Goal: Information Seeking & Learning: Learn about a topic

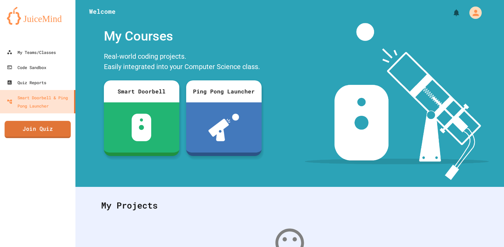
click at [29, 130] on link "Join Quiz" at bounding box center [37, 129] width 66 height 17
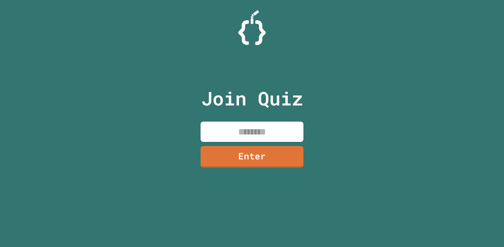
click at [273, 130] on input at bounding box center [252, 131] width 103 height 20
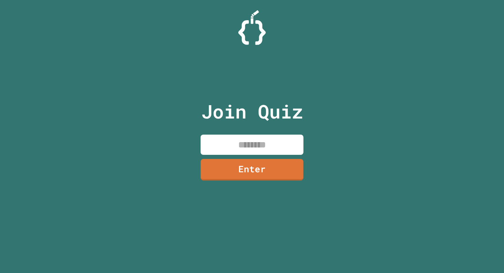
click at [237, 143] on input at bounding box center [252, 145] width 103 height 20
click at [239, 149] on input at bounding box center [252, 145] width 103 height 20
type input "********"
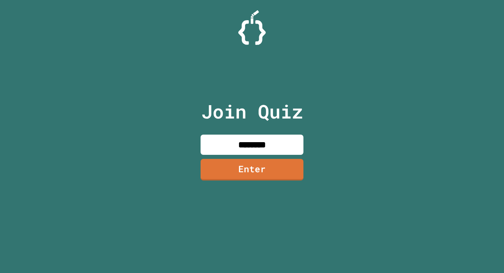
click at [245, 179] on link "Enter" at bounding box center [252, 170] width 103 height 22
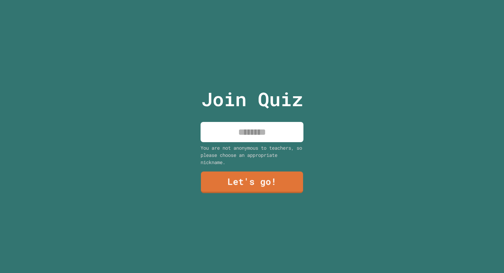
click at [257, 126] on input at bounding box center [252, 132] width 103 height 20
type input "**********"
click at [251, 149] on div "You are not anonymous to teachers, so please choose an appropriate nickname." at bounding box center [252, 155] width 103 height 22
click at [261, 182] on link "Let's go!" at bounding box center [252, 182] width 104 height 22
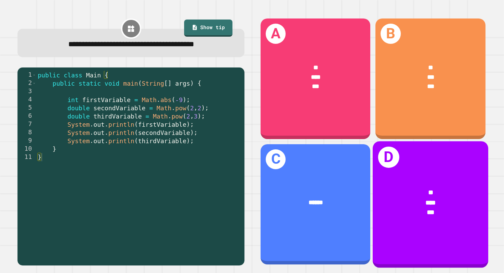
click at [422, 188] on div "*" at bounding box center [431, 193] width 90 height 10
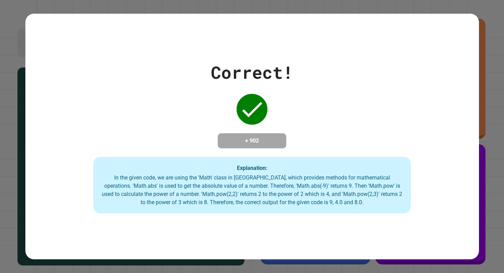
click at [153, 90] on div "Correct! + 902 Explanation: In the given code, we are using the 'Math' class in…" at bounding box center [252, 137] width 454 height 154
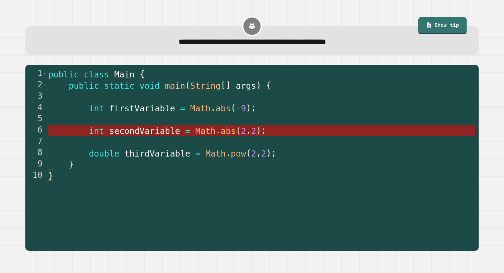
click at [196, 132] on span "Math" at bounding box center [205, 131] width 20 height 10
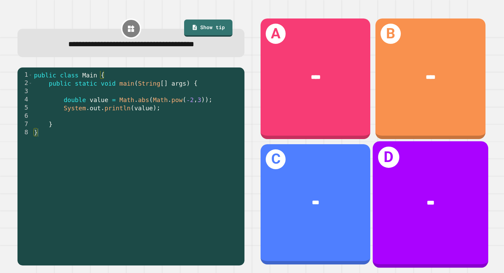
click at [398, 193] on div "***" at bounding box center [431, 203] width 116 height 36
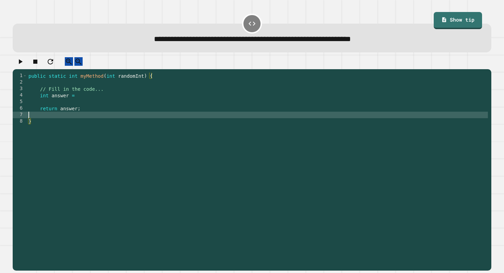
click at [167, 125] on div "public static int myMethod ( int randomInt ) { // Fill in the code... int answe…" at bounding box center [258, 171] width 462 height 196
click at [97, 101] on div "public static int myMethod ( int randomInt ) { // Fill in the code... int answe…" at bounding box center [258, 171] width 462 height 196
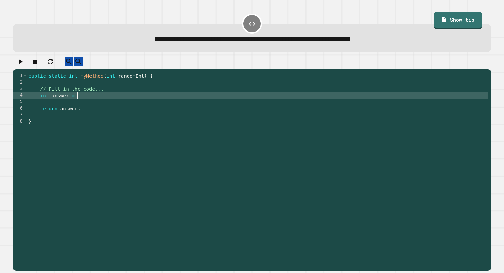
click at [98, 101] on div "public static int myMethod ( int randomInt ) { // Fill in the code... int answe…" at bounding box center [258, 171] width 462 height 196
click at [109, 98] on div "public static int myMethod ( int randomInt ) { // Fill in the code... int answe…" at bounding box center [258, 171] width 462 height 196
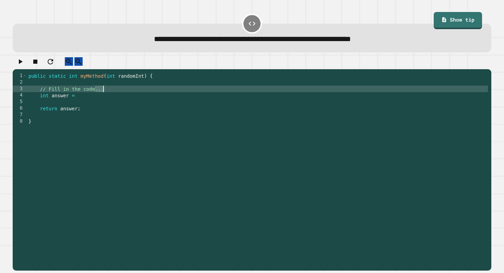
click at [109, 98] on div "public static int myMethod ( int randomInt ) { // Fill in the code... int answe…" at bounding box center [258, 171] width 462 height 196
click at [75, 96] on div "public static int myMethod ( int randomInt ) { int answer = return answer ; }" at bounding box center [258, 171] width 462 height 196
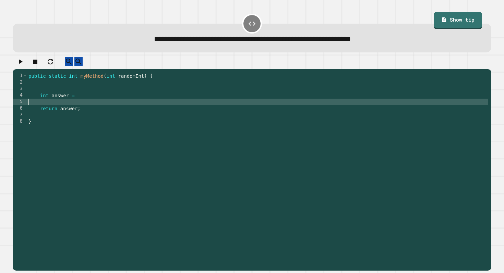
click at [79, 105] on div "public static int myMethod ( int randomInt ) { int answer = return answer ; }" at bounding box center [258, 171] width 462 height 196
click at [82, 106] on div "public static int myMethod ( int randomInt ) { int answer = return answer ; }" at bounding box center [258, 171] width 462 height 196
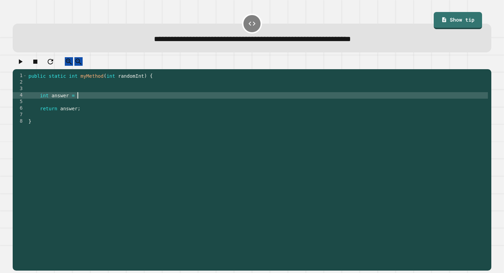
click at [82, 101] on div "public static int myMethod ( int randomInt ) { int answer = return answer ; }" at bounding box center [258, 171] width 462 height 196
type textarea "**********"
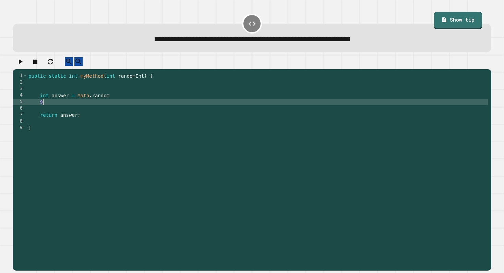
type textarea "*"
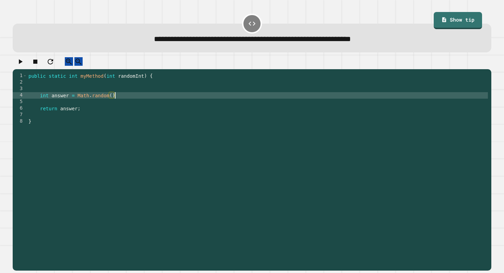
scroll to position [0, 6]
click at [108, 101] on div "public static int myMethod ( int randomInt ) { int answer = Math . random ( ) ;…" at bounding box center [258, 171] width 462 height 196
click at [22, 64] on icon "button" at bounding box center [21, 61] width 4 height 5
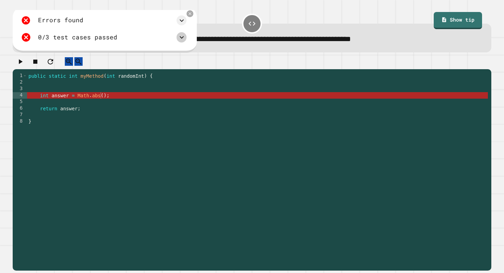
click at [185, 40] on icon at bounding box center [182, 37] width 8 height 8
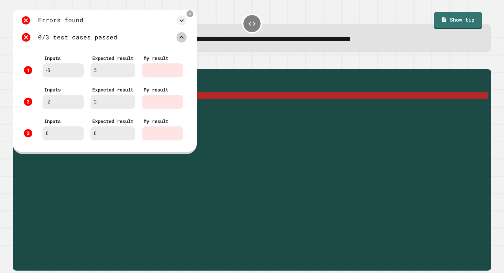
click at [185, 40] on icon at bounding box center [182, 37] width 8 height 8
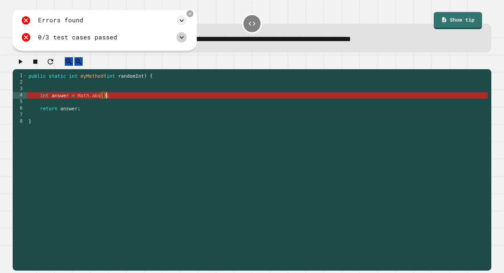
click at [106, 101] on div "public static int myMethod ( int randomInt ) { int answer = Math . abs ( ) ; re…" at bounding box center [258, 171] width 462 height 196
click at [102, 102] on div "public static int myMethod ( int randomInt ) { int answer = Math . abs ( ) ; re…" at bounding box center [258, 171] width 462 height 196
click at [103, 101] on div "public static int myMethod ( int randomInt ) { int answer = Math . abs ( ) ; re…" at bounding box center [258, 171] width 462 height 196
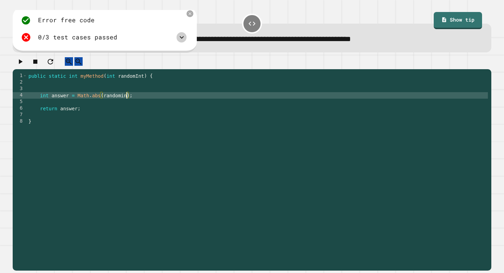
scroll to position [0, 7]
click at [22, 66] on icon "button" at bounding box center [20, 62] width 8 height 8
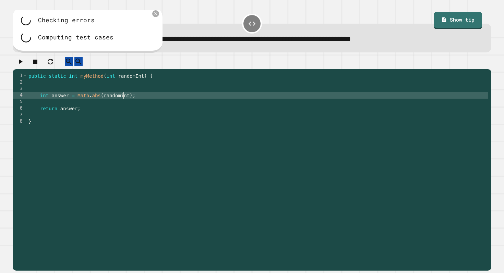
click at [125, 101] on div "public static int myMethod ( int randomInt ) { int answer = Math . abs ( random…" at bounding box center [258, 171] width 462 height 196
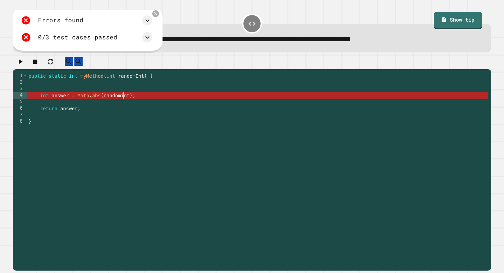
scroll to position [0, 7]
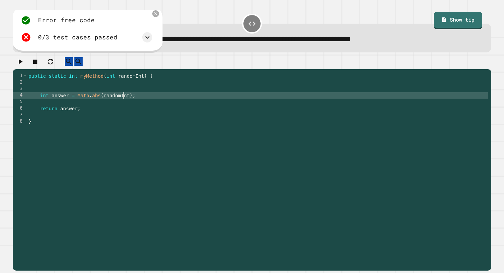
type textarea "**********"
click at [14, 63] on div at bounding box center [252, 63] width 479 height 12
click at [20, 63] on icon "button" at bounding box center [20, 62] width 8 height 8
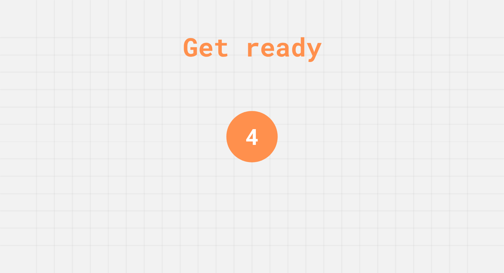
scroll to position [0, 0]
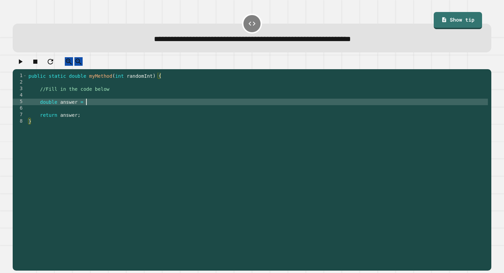
click at [93, 105] on div "public static double myMethod ( int randomInt ) { //Fill in the code below doub…" at bounding box center [258, 171] width 462 height 196
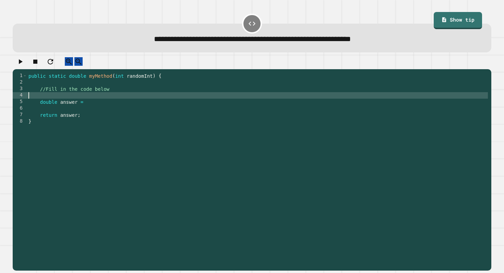
drag, startPoint x: 135, startPoint y: 100, endPoint x: 61, endPoint y: 98, distance: 73.5
click at [61, 98] on div "public static double myMethod ( int randomInt ) { //Fill in the code below doub…" at bounding box center [258, 171] width 462 height 196
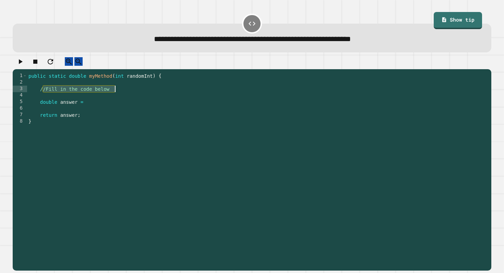
drag, startPoint x: 44, startPoint y: 97, endPoint x: 114, endPoint y: 97, distance: 70.0
click at [114, 97] on div "public static double myMethod ( int randomInt ) { //Fill in the code below doub…" at bounding box center [258, 171] width 462 height 196
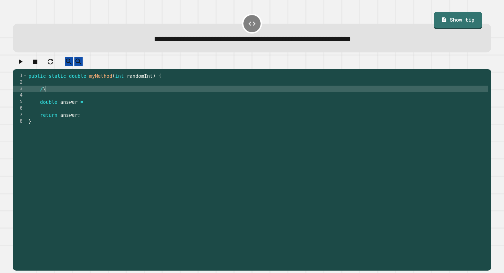
type textarea "*"
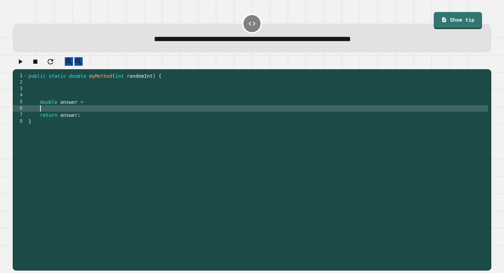
click at [109, 116] on div "public static double myMethod ( int randomInt ) { double answer = return answer…" at bounding box center [258, 171] width 462 height 196
click at [109, 113] on div "public static double myMethod ( int randomInt ) { double answer = return answer…" at bounding box center [258, 171] width 462 height 196
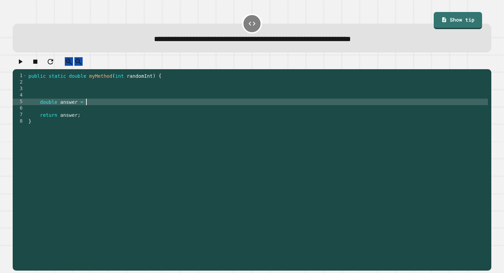
click at [110, 109] on div "public static double myMethod ( int randomInt ) { double answer = return answer…" at bounding box center [258, 171] width 462 height 196
type textarea "**********"
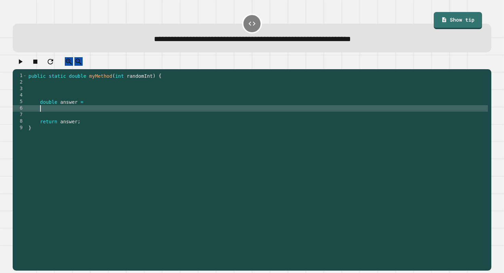
type textarea "*"
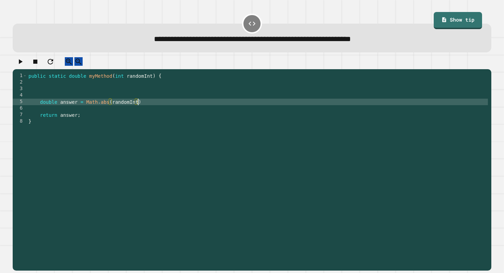
scroll to position [0, 8]
click at [150, 108] on div "public static double myMethod ( int randomInt ) { double answer = Math . abs ( …" at bounding box center [258, 171] width 462 height 196
click at [109, 110] on div "public static double myMethod ( int randomInt ) { double answer = Math . abs ( …" at bounding box center [258, 171] width 462 height 196
click at [113, 108] on div "public static double myMethod ( int randomInt ) { double answer = Math . abs ( …" at bounding box center [258, 171] width 462 height 196
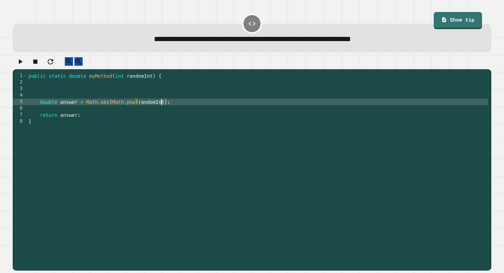
click at [161, 109] on div "public static double myMethod ( int randomInt ) { double answer = Math . abs ( …" at bounding box center [258, 171] width 462 height 196
click at [163, 109] on div "public static double myMethod ( int randomInt ) { double answer = Math . abs ( …" at bounding box center [258, 171] width 462 height 196
click at [24, 65] on button "button" at bounding box center [20, 61] width 8 height 9
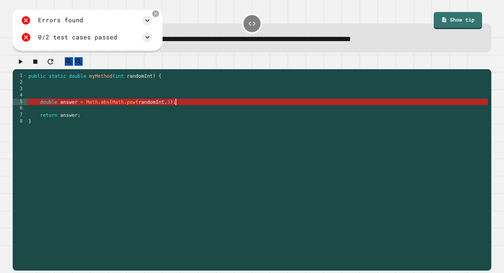
click at [176, 112] on div "public static double myMethod ( int randomInt ) { double answer = Math . abs ( …" at bounding box center [258, 171] width 462 height 196
click at [113, 107] on div "public static double myMethod ( int randomInt ) { double answer = Math . abs ( …" at bounding box center [258, 171] width 462 height 196
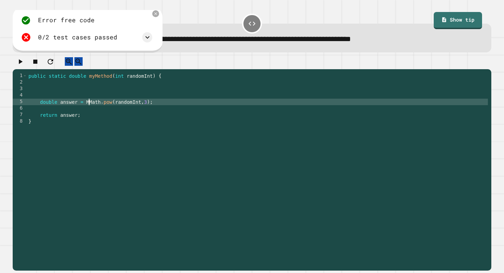
type textarea "**********"
click at [18, 65] on button "button" at bounding box center [20, 61] width 8 height 9
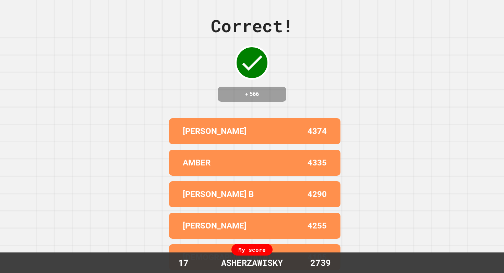
scroll to position [0, 0]
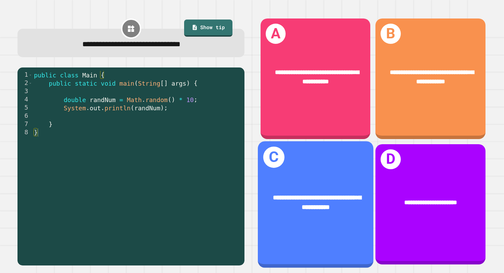
click at [283, 202] on div "**********" at bounding box center [316, 203] width 90 height 20
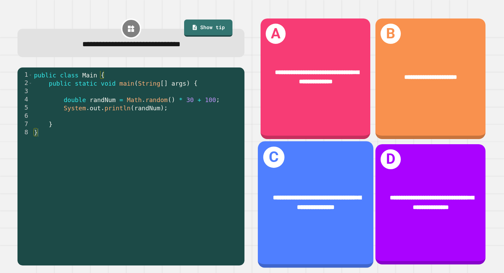
click at [313, 190] on div "**********" at bounding box center [316, 202] width 116 height 45
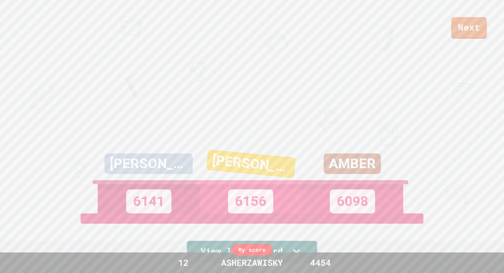
click at [474, 36] on link "Next" at bounding box center [470, 28] width 36 height 22
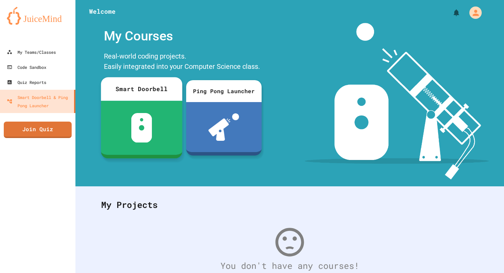
click at [72, 136] on div "My Teams/Classes Code Sandbox Quiz Reports Smart Doorbell & Ping Pong Launcher …" at bounding box center [37, 136] width 75 height 273
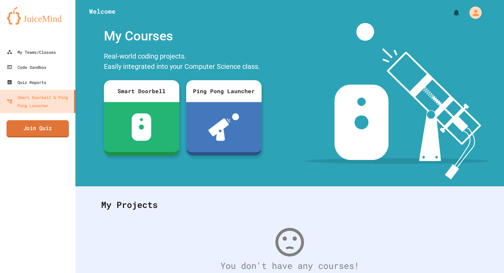
click at [57, 136] on link "Join Quiz" at bounding box center [38, 128] width 62 height 17
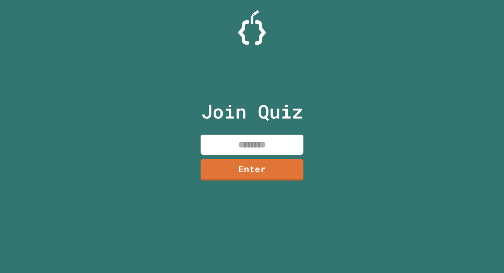
click at [237, 144] on input at bounding box center [252, 145] width 103 height 20
type input "********"
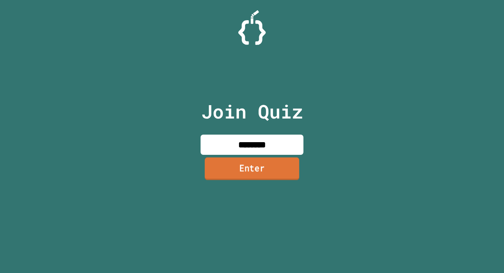
click at [245, 163] on link "Enter" at bounding box center [252, 169] width 95 height 23
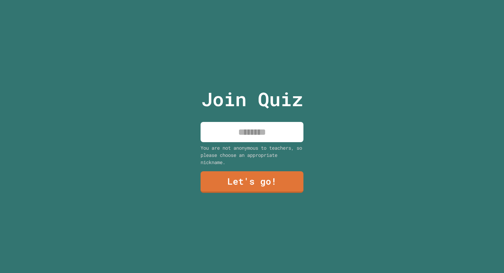
click at [253, 137] on input at bounding box center [252, 132] width 103 height 20
type input "**********"
click at [256, 174] on link "Let's go!" at bounding box center [252, 183] width 103 height 22
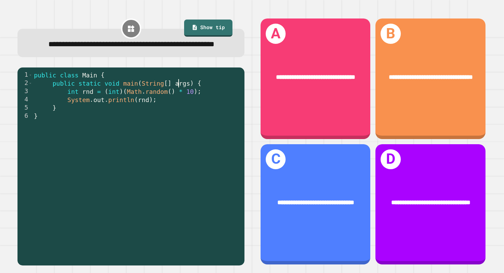
click at [179, 101] on div "public class Main { public static void main ( String [ ] args ) { int rnd = ( i…" at bounding box center [137, 165] width 209 height 189
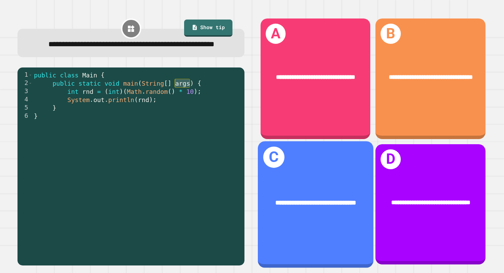
click at [327, 205] on div "**********" at bounding box center [316, 203] width 90 height 10
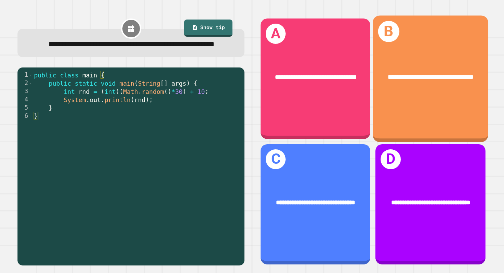
click at [427, 103] on div "**********" at bounding box center [431, 78] width 116 height 127
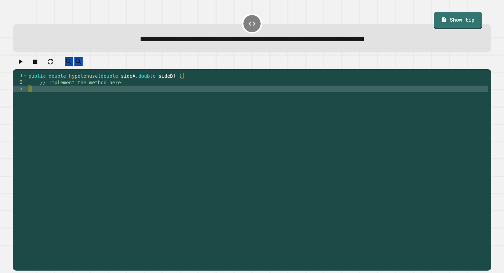
click at [233, 86] on div "public double hypotenuse ( double sideA , double sideB ) { // Implement the met…" at bounding box center [258, 171] width 462 height 196
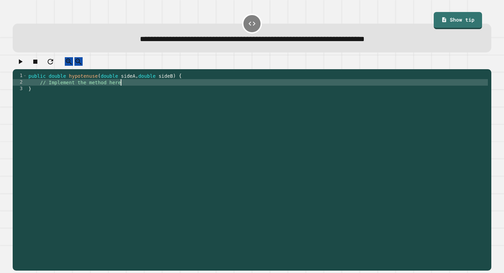
click at [233, 86] on div "public double hypotenuse ( double sideA , double sideB ) { // Implement the met…" at bounding box center [258, 171] width 462 height 196
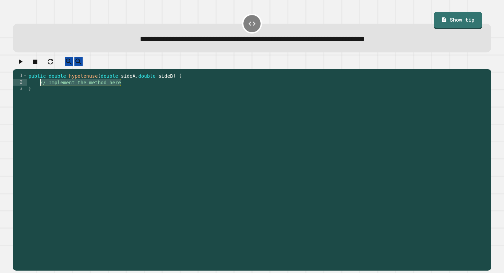
drag, startPoint x: 229, startPoint y: 90, endPoint x: 40, endPoint y: 91, distance: 188.7
click at [40, 91] on div "public double hypotenuse ( double sideA , double sideB ) { // Implement the met…" at bounding box center [258, 171] width 462 height 196
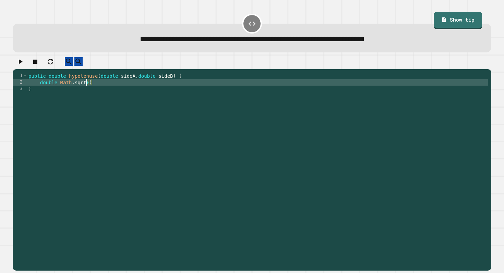
scroll to position [0, 4]
click at [141, 91] on div "public double hypotenuse ( double sideA , double sideB ) { double Math . sqrt (…" at bounding box center [258, 171] width 462 height 196
paste textarea "**********"
click at [200, 89] on div "public double hypotenuse ( double sideA , double sideB ) { double Math . sqrt (…" at bounding box center [258, 171] width 462 height 196
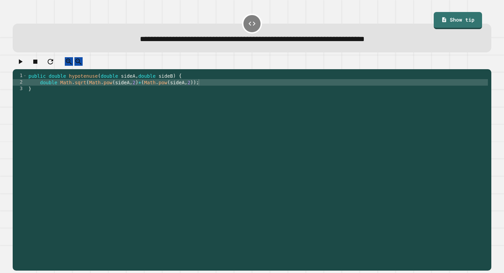
click at [24, 63] on icon "button" at bounding box center [20, 62] width 8 height 8
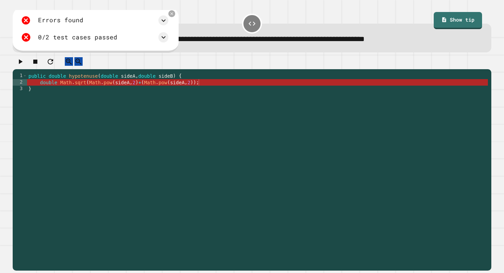
click at [88, 91] on div "public double hypotenuse ( double sideA , double sideB ) { double Math . sqrt (…" at bounding box center [258, 171] width 462 height 196
click at [107, 88] on div "public double hypotenuse ( double sideA , double sideB ) { double Math . sqrt (…" at bounding box center [258, 171] width 462 height 196
click at [197, 89] on div "public double hypotenuse ( double sideA , double sideB ) { double Math . sqrt (…" at bounding box center [258, 171] width 462 height 196
click at [144, 89] on div "public double hypotenuse ( double sideA , double sideB ) { double Math . sqrt (…" at bounding box center [258, 171] width 462 height 196
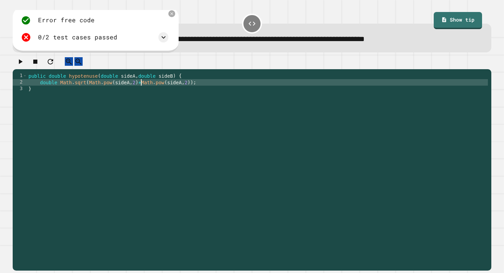
click at [38, 65] on div at bounding box center [252, 63] width 479 height 12
click at [31, 65] on div at bounding box center [252, 63] width 479 height 12
click at [59, 90] on div "public double hypotenuse ( double sideA , double sideB ) { double Math . sqrt (…" at bounding box center [258, 171] width 462 height 196
click at [201, 91] on div "public double hypotenuse ( double sideA , double sideB ) { double Math . sqrt (…" at bounding box center [258, 171] width 462 height 196
click at [60, 90] on div "public double hypotenuse ( double sideA , double sideB ) { double Math . sqrt (…" at bounding box center [258, 171] width 462 height 196
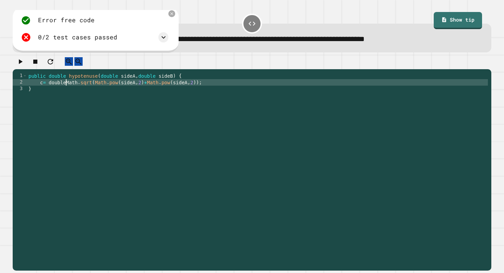
scroll to position [0, 3]
click at [55, 97] on div "public double hypotenuse ( double sideA , double sideB ) { c = double Math . sq…" at bounding box center [258, 171] width 462 height 196
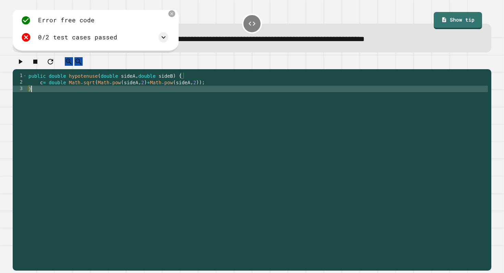
scroll to position [0, 0]
type textarea "*"
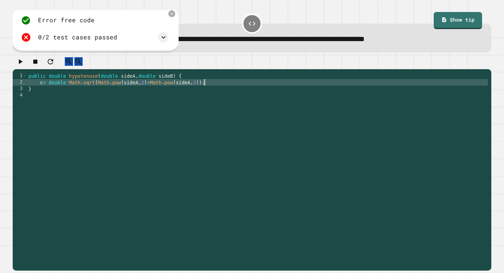
type textarea "*"
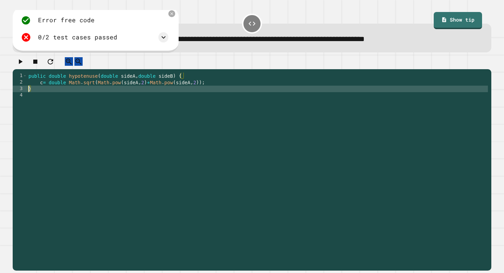
type textarea "**"
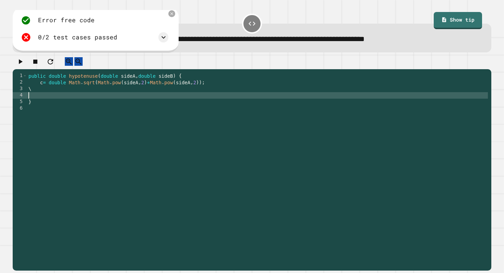
type textarea "*"
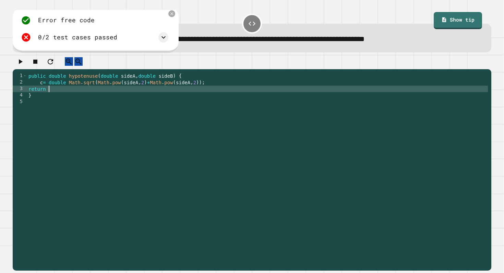
scroll to position [0, 1]
click at [24, 65] on button "button" at bounding box center [20, 61] width 8 height 9
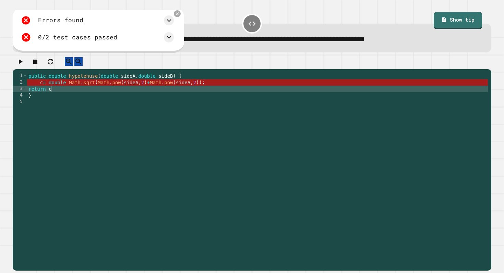
click at [43, 90] on div "public double hypotenuse ( double sideA , double sideB ) { c = double Math . sq…" at bounding box center [258, 171] width 462 height 196
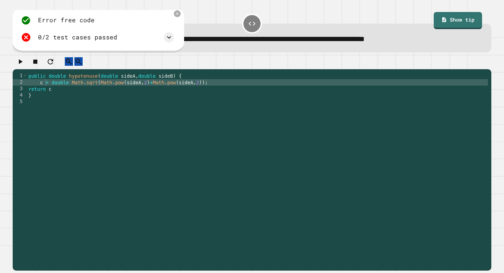
click at [20, 66] on icon "button" at bounding box center [20, 62] width 8 height 8
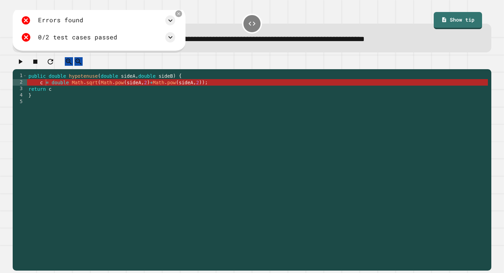
scroll to position [0, 0]
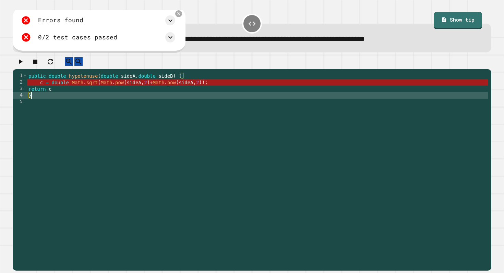
click at [176, 102] on div "public double hypotenuse ( double sideA , double sideB ) { c = double Math . sq…" at bounding box center [258, 171] width 462 height 196
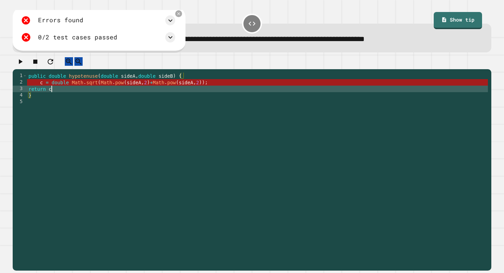
click at [161, 98] on div "public double hypotenuse ( double sideA , double sideB ) { c = double Math . sq…" at bounding box center [258, 171] width 462 height 196
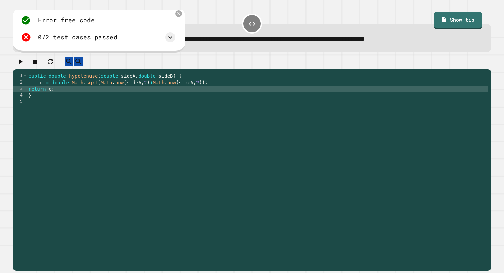
scroll to position [0, 1]
click at [24, 64] on icon "button" at bounding box center [20, 62] width 8 height 8
click at [43, 88] on div "public double hypotenuse ( double sideA , double sideB ) { c = double Math . sq…" at bounding box center [258, 171] width 462 height 196
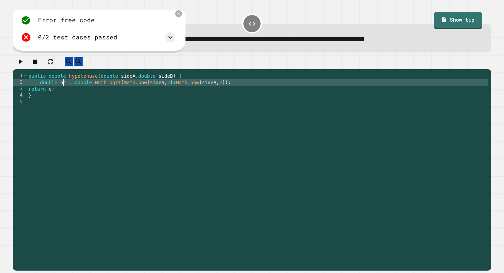
scroll to position [0, 2]
click at [22, 64] on icon "button" at bounding box center [21, 61] width 4 height 5
click at [65, 88] on div "public double hypotenuse ( double sideA , double sideB ) { double oc = double M…" at bounding box center [258, 171] width 462 height 196
click at [23, 64] on icon "button" at bounding box center [21, 61] width 4 height 5
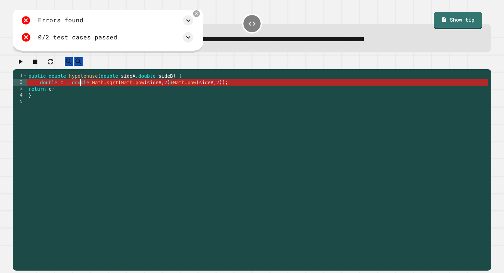
click at [81, 91] on div "public double hypotenuse ( double sideA , double sideB ) { double c = double Ma…" at bounding box center [258, 171] width 462 height 196
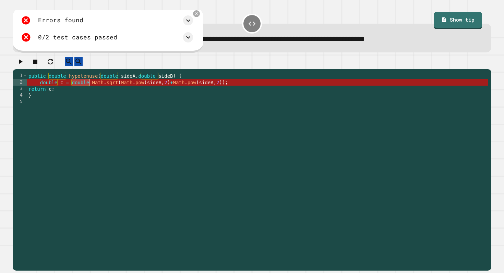
click at [81, 91] on div "public double hypotenuse ( double sideA , double sideB ) { double c = double Ma…" at bounding box center [258, 171] width 462 height 196
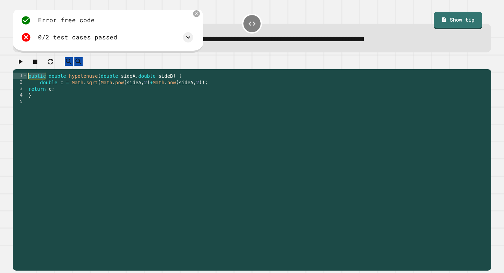
drag, startPoint x: 44, startPoint y: 80, endPoint x: 33, endPoint y: 71, distance: 13.9
click at [34, 71] on div "**********" at bounding box center [252, 163] width 479 height 213
click at [23, 63] on icon "button" at bounding box center [20, 62] width 8 height 8
click at [32, 97] on div "public double hypotenuse ( double sideA , double sideB ) { double c = Math . sq…" at bounding box center [258, 171] width 462 height 196
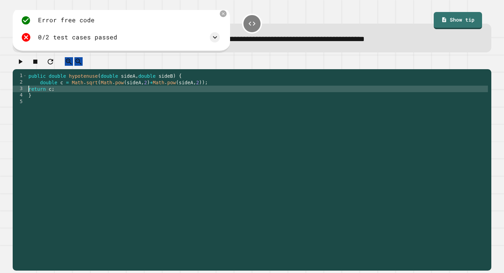
type textarea "*********"
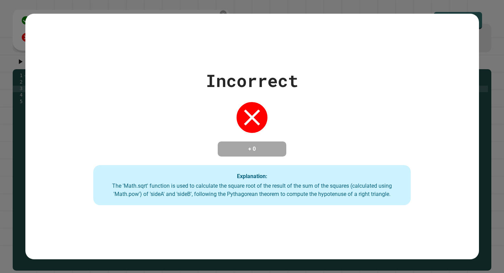
click at [42, 83] on div "Incorrect + 0 Explanation: The 'Math.sqrt' function is used to calculate the sq…" at bounding box center [252, 137] width 454 height 138
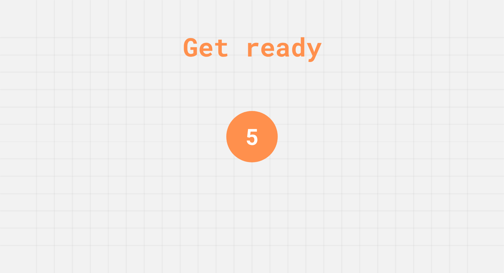
scroll to position [0, 0]
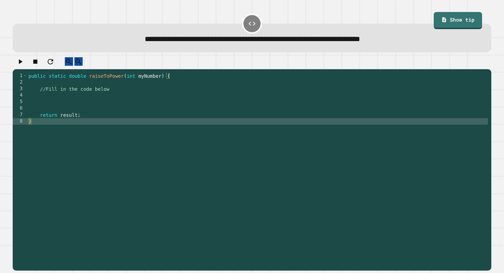
click at [76, 104] on div "public static double raiseToPower ( int myNumber ) { //Fill in the code below r…" at bounding box center [258, 171] width 462 height 196
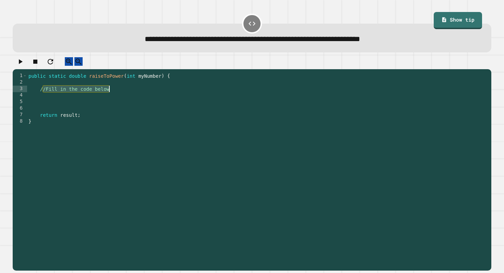
drag, startPoint x: 42, startPoint y: 95, endPoint x: 113, endPoint y: 93, distance: 71.1
click at [113, 93] on div "public static double raiseToPower ( int myNumber ) { //Fill in the code below r…" at bounding box center [258, 171] width 462 height 196
type textarea "*"
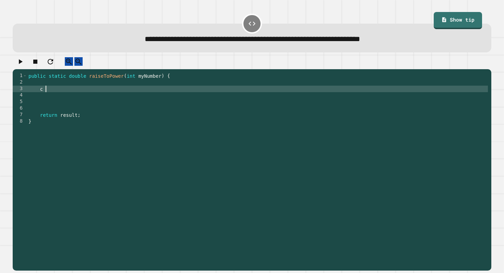
type textarea "*"
click at [43, 96] on div "public static double raiseToPower ( int myNumber ) { int c = Math . pow ( myNum…" at bounding box center [258, 171] width 462 height 196
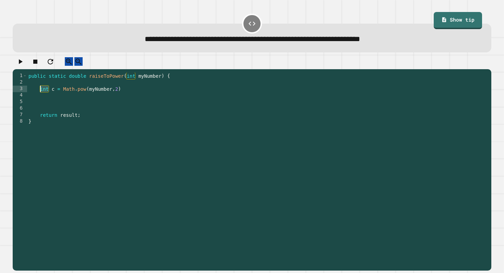
click at [43, 96] on div "public static double raiseToPower ( int myNumber ) { int c = Math . pow ( myNum…" at bounding box center [258, 171] width 462 height 196
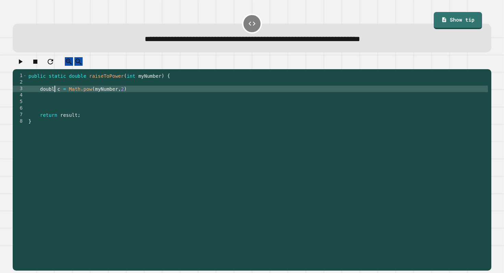
scroll to position [0, 2]
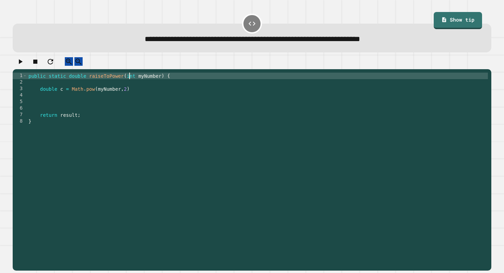
click at [130, 82] on div "public static double raiseToPower ( int myNumber ) { double c = Math . pow ( my…" at bounding box center [258, 171] width 462 height 196
click at [14, 69] on div at bounding box center [252, 63] width 479 height 12
click at [24, 66] on icon "button" at bounding box center [20, 62] width 8 height 8
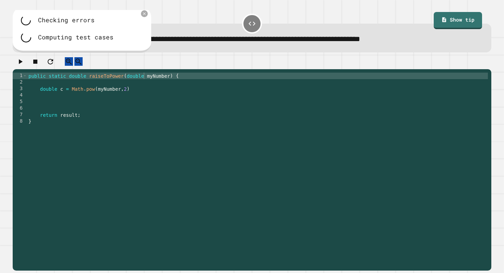
scroll to position [0, 0]
click at [142, 103] on div "public static double raiseToPower ( double myNumber ) { double c = Math . pow (…" at bounding box center [258, 171] width 462 height 196
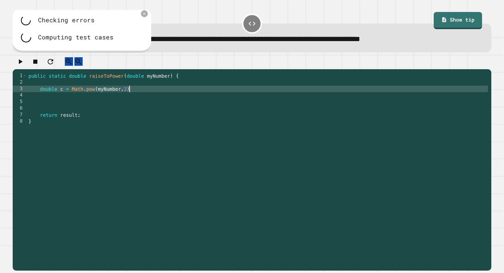
click at [140, 95] on div "public static double raiseToPower ( double myNumber ) { double c = Math . pow (…" at bounding box center [258, 171] width 462 height 196
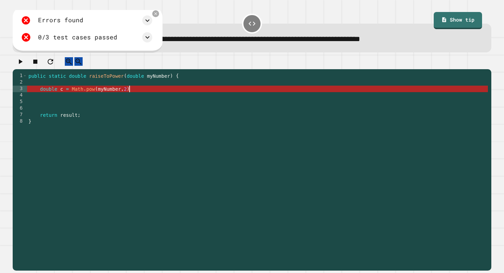
scroll to position [0, 7]
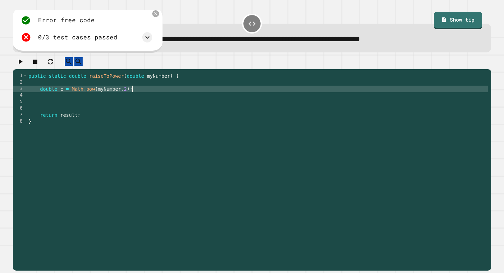
click at [22, 64] on icon "button" at bounding box center [21, 61] width 4 height 5
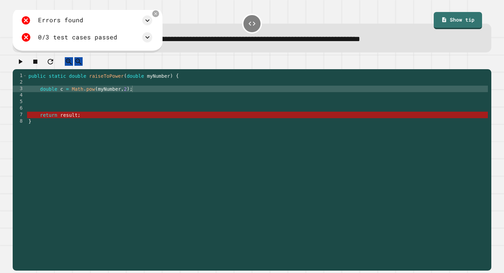
click at [88, 124] on div "public static double raiseToPower ( double myNumber ) { double c = Math . pow (…" at bounding box center [258, 171] width 462 height 196
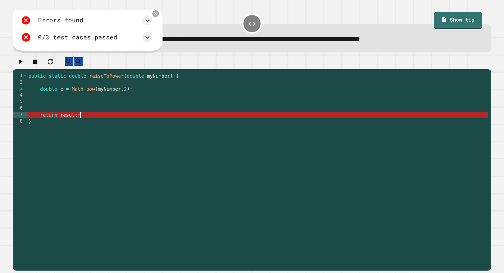
click at [128, 95] on div "public static double raiseToPower ( double myNumber ) { double c = Math . pow (…" at bounding box center [258, 171] width 462 height 196
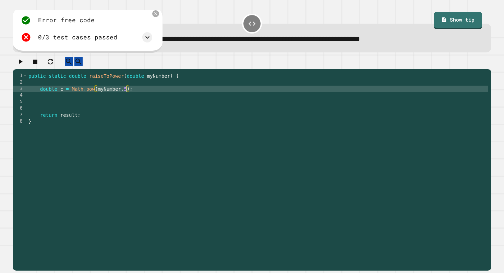
click at [64, 121] on div "public static double raiseToPower ( double myNumber ) { double c = Math . pow (…" at bounding box center [258, 171] width 462 height 196
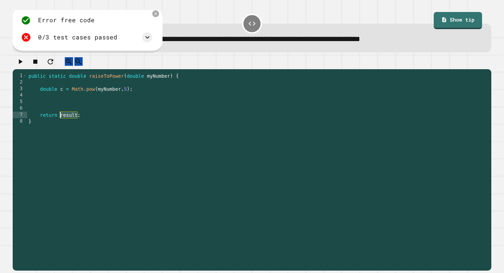
click at [64, 121] on div "public static double raiseToPower ( double myNumber ) { double c = Math . pow (…" at bounding box center [258, 171] width 462 height 196
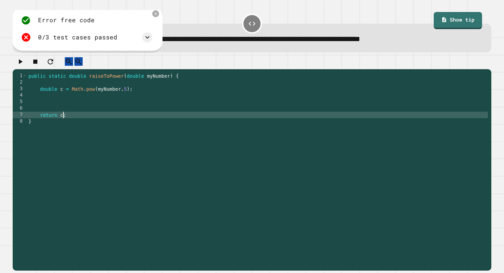
scroll to position [0, 2]
type textarea "*********"
click at [24, 66] on button "button" at bounding box center [20, 61] width 8 height 9
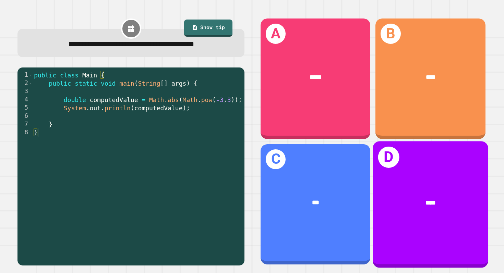
click at [429, 200] on span "****" at bounding box center [431, 202] width 10 height 7
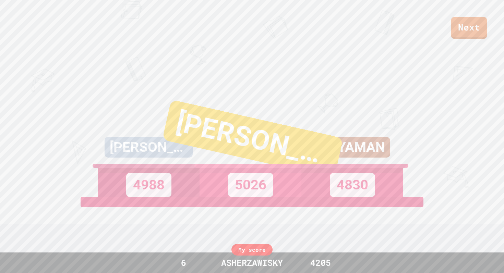
scroll to position [17, 0]
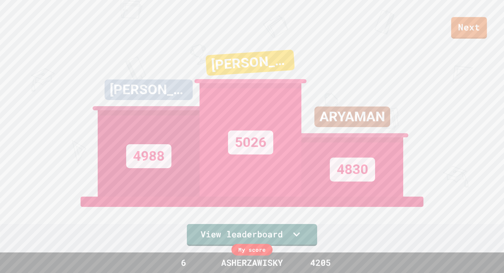
click at [475, 32] on link "Next" at bounding box center [470, 28] width 36 height 22
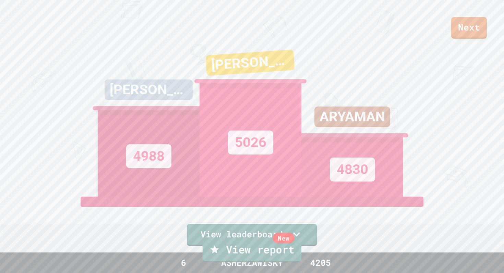
click at [254, 246] on div "New View report" at bounding box center [252, 251] width 504 height 28
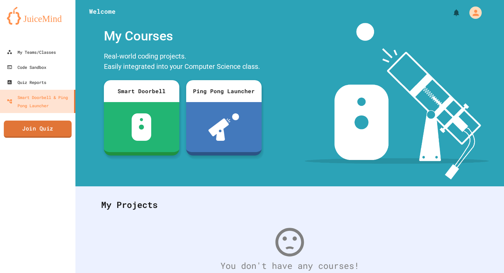
click at [61, 129] on link "Join Quiz" at bounding box center [38, 129] width 68 height 17
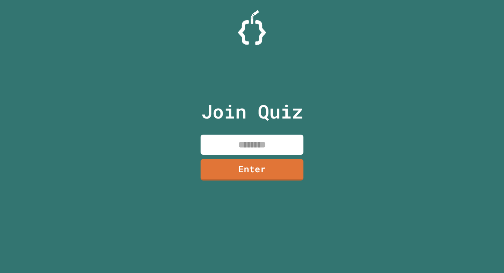
click at [215, 148] on input at bounding box center [252, 145] width 103 height 20
type input "********"
click at [243, 173] on link "Enter" at bounding box center [252, 170] width 103 height 22
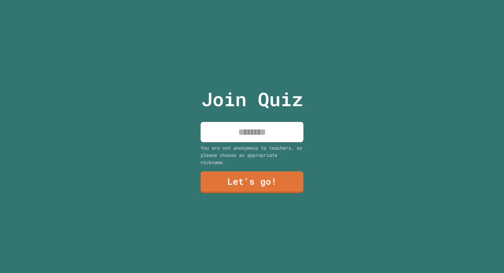
click at [257, 135] on input at bounding box center [252, 132] width 103 height 20
type input "*****"
click at [290, 188] on link "Let's go!" at bounding box center [252, 183] width 103 height 22
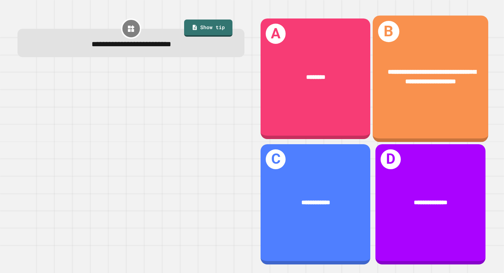
click at [420, 87] on div "**********" at bounding box center [431, 77] width 90 height 20
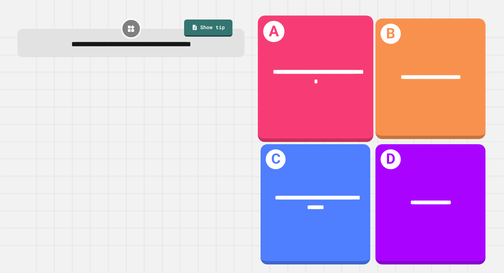
click at [323, 76] on div "**********" at bounding box center [316, 77] width 90 height 20
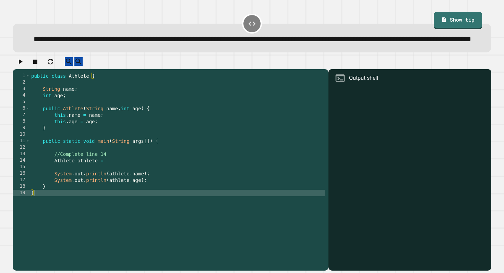
click at [125, 212] on div "public class Athlete { String name ; int age ; public Athlete ( String name , i…" at bounding box center [177, 164] width 295 height 183
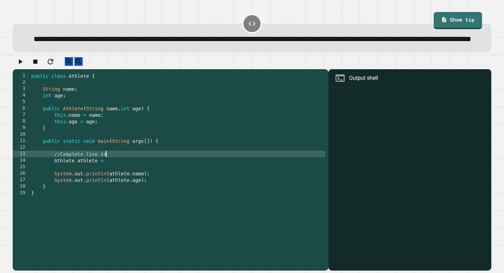
click at [115, 173] on div "public class Athlete { String name ; int age ; public Athlete ( String name , i…" at bounding box center [177, 164] width 295 height 183
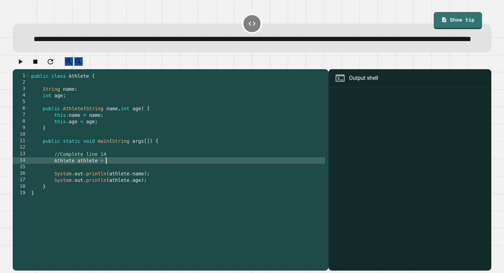
click at [115, 179] on div "public class Athlete { String name ; int age ; public Athlete ( String name , i…" at bounding box center [177, 164] width 295 height 183
click at [152, 182] on div "public class Athlete { String name ; int age ; public Athlete ( String name , i…" at bounding box center [177, 164] width 295 height 183
click at [18, 69] on div at bounding box center [252, 63] width 479 height 12
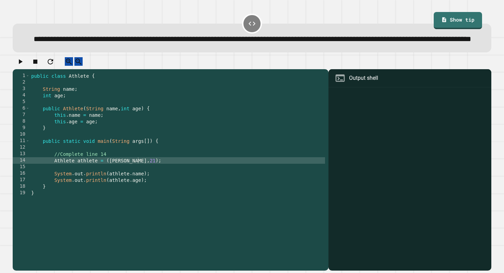
click at [19, 66] on button "button" at bounding box center [20, 61] width 8 height 9
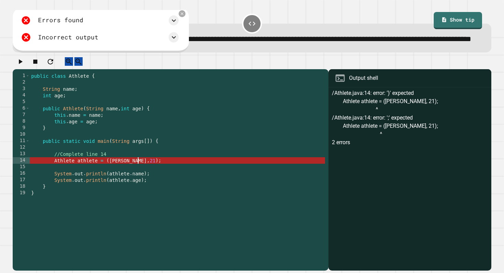
click at [145, 180] on div "public class Athlete { String name ; int age ; public Athlete ( String name , i…" at bounding box center [177, 164] width 295 height 183
click at [166, 22] on div "Errors found /Athlete.java:14: error: ')' expected Athlete athlete = ([PERSON_N…" at bounding box center [101, 30] width 177 height 46
click at [166, 24] on div "Errors found /Athlete.java:14: error: ')' expected Athlete athlete = ([PERSON_N…" at bounding box center [101, 30] width 177 height 46
click at [171, 24] on div "Errors found /Athlete.java:14: error: ')' expected Athlete athlete = ([PERSON_N…" at bounding box center [101, 30] width 177 height 46
click at [179, 17] on icon at bounding box center [182, 14] width 6 height 6
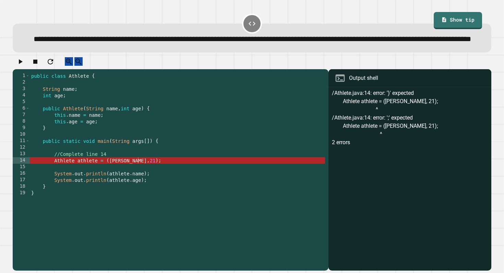
click at [106, 179] on div "public class Athlete { String name ; int age ; public Athlete ( String name , i…" at bounding box center [177, 164] width 295 height 183
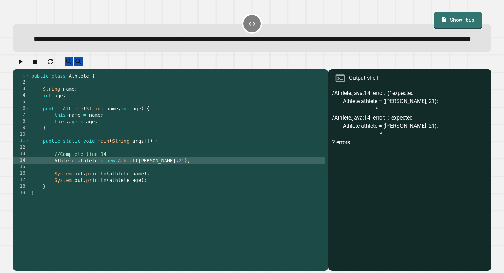
scroll to position [0, 8]
click at [23, 66] on button "button" at bounding box center [20, 61] width 8 height 9
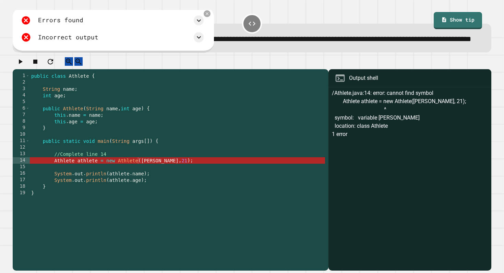
click at [198, 182] on div "public class Athlete { String name ; int age ; public Athlete ( String name , i…" at bounding box center [177, 164] width 295 height 183
click at [142, 182] on div "public class Athlete { String name ; int age ; public Athlete ( String name , i…" at bounding box center [177, 164] width 295 height 183
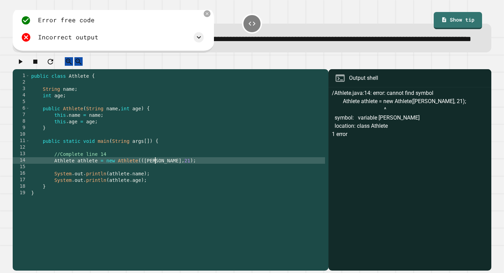
scroll to position [0, 9]
click at [16, 55] on div "**********" at bounding box center [252, 32] width 484 height 45
click at [22, 66] on icon "button" at bounding box center [20, 62] width 8 height 8
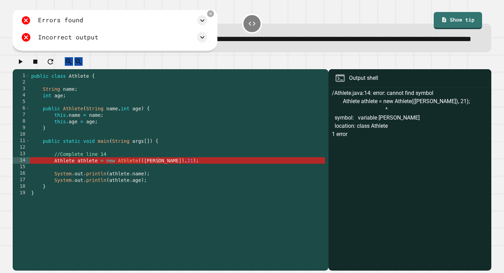
click at [140, 184] on div "public class Athlete { String name ; int age ; public Athlete ( String name , i…" at bounding box center [177, 164] width 295 height 183
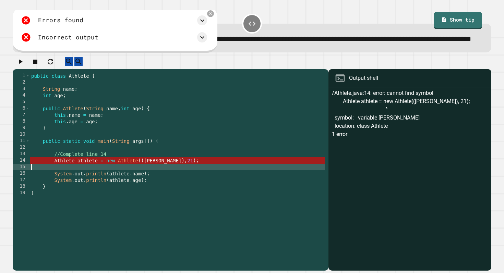
click at [140, 182] on div "public class Athlete { String name ; int age ; public Athlete ( String name , i…" at bounding box center [177, 164] width 295 height 183
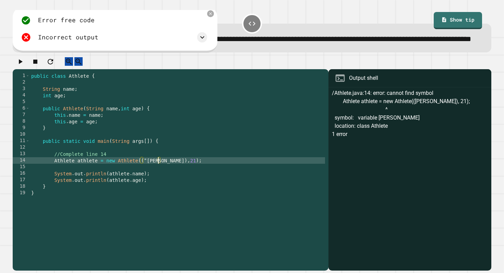
scroll to position [0, 9]
type textarea "**********"
click at [22, 64] on icon "button" at bounding box center [21, 61] width 4 height 5
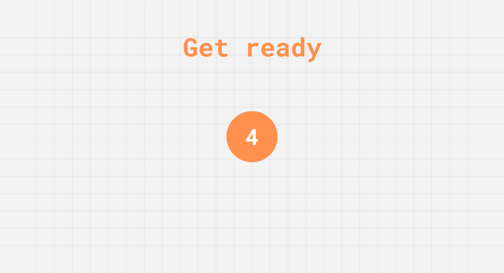
scroll to position [0, 0]
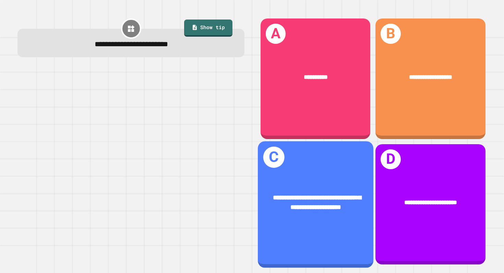
click at [329, 195] on span "**********" at bounding box center [317, 203] width 88 height 16
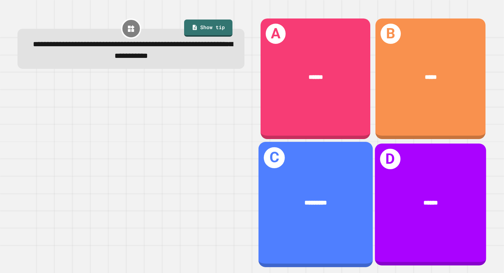
click at [450, 186] on div "******" at bounding box center [430, 203] width 111 height 34
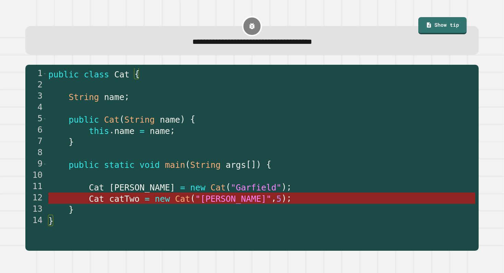
click at [177, 198] on span "Cat" at bounding box center [182, 199] width 15 height 10
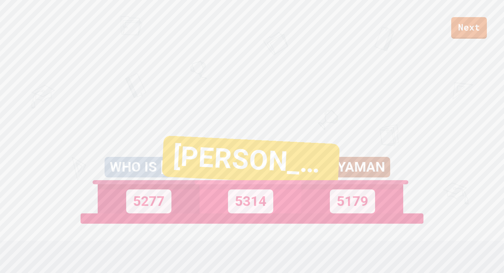
click at [264, 230] on div "View leaderboard" at bounding box center [252, 238] width 130 height 49
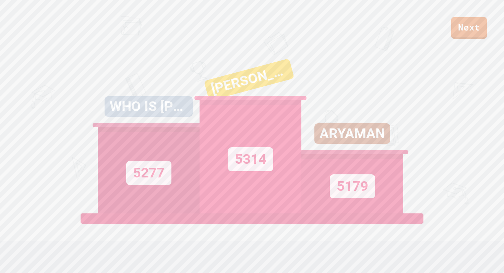
click at [287, 198] on div "5314" at bounding box center [251, 157] width 102 height 114
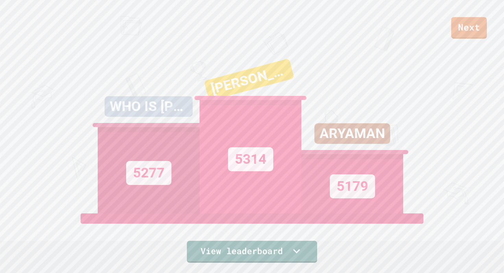
click at [277, 232] on div "View leaderboard" at bounding box center [252, 238] width 130 height 49
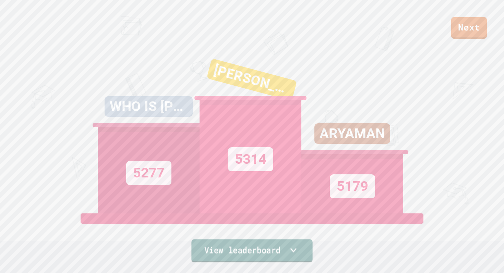
click at [273, 246] on link "View leaderboard" at bounding box center [251, 251] width 121 height 23
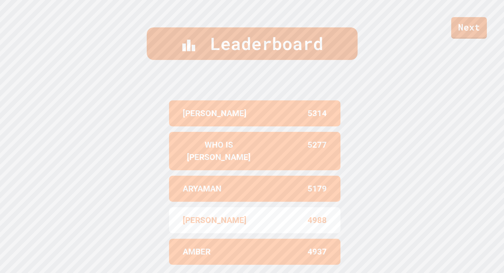
scroll to position [283, 0]
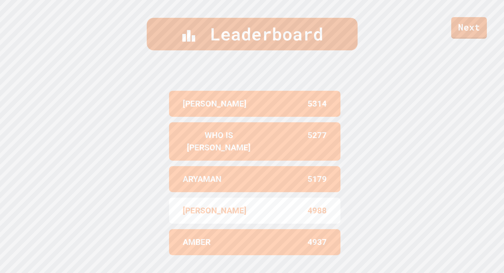
click at [253, 205] on div "[PERSON_NAME]" at bounding box center [219, 211] width 72 height 12
click at [479, 26] on link "Next" at bounding box center [470, 28] width 36 height 22
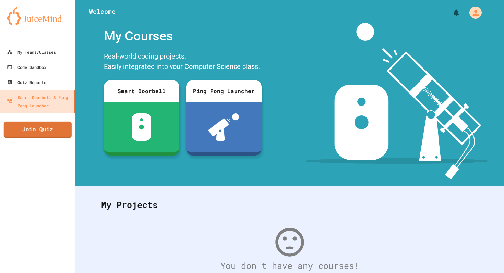
click at [55, 132] on link "Join Quiz" at bounding box center [38, 130] width 68 height 16
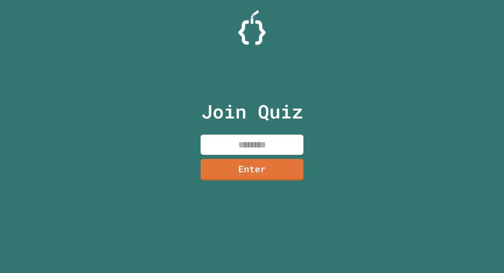
click at [230, 142] on input at bounding box center [252, 145] width 103 height 20
type input "********"
click at [240, 178] on link "Enter" at bounding box center [252, 171] width 102 height 22
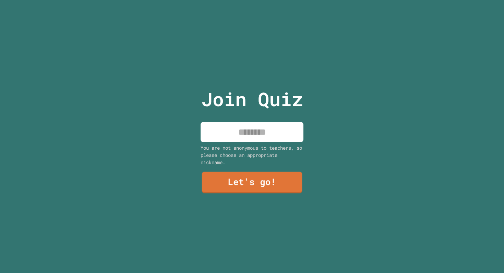
click at [237, 139] on input at bounding box center [252, 132] width 103 height 20
type input "*****"
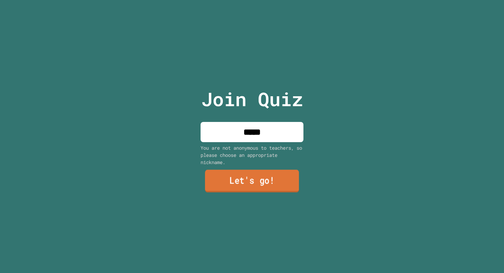
click at [242, 191] on link "Let's go!" at bounding box center [252, 181] width 94 height 23
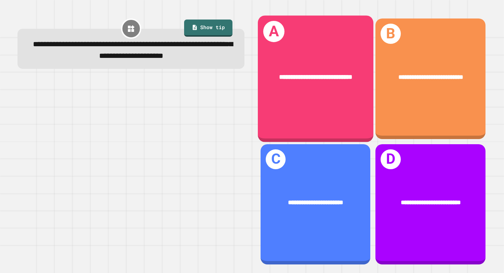
click at [314, 115] on div "**********" at bounding box center [316, 78] width 116 height 127
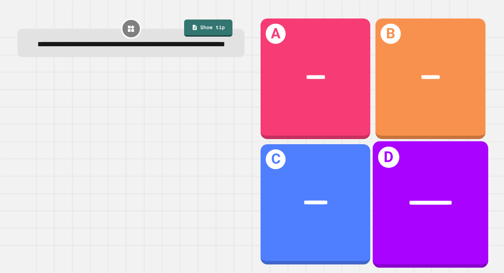
click at [467, 204] on div "**********" at bounding box center [431, 203] width 90 height 10
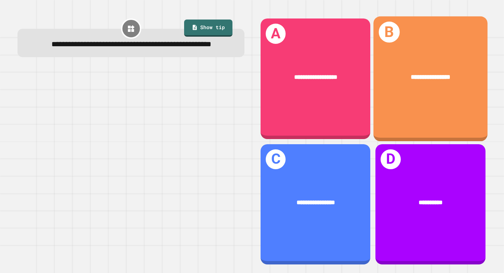
click at [424, 80] on span "**********" at bounding box center [431, 77] width 40 height 7
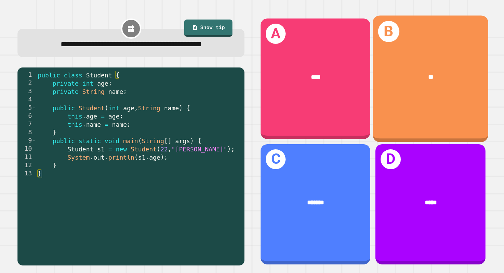
click at [416, 122] on div "B **" at bounding box center [431, 78] width 116 height 127
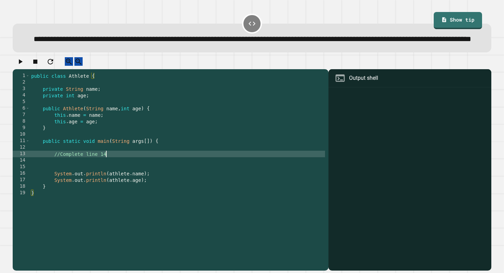
click at [109, 171] on div "public class Athlete { private String name ; private int age ; public Athlete (…" at bounding box center [177, 164] width 295 height 183
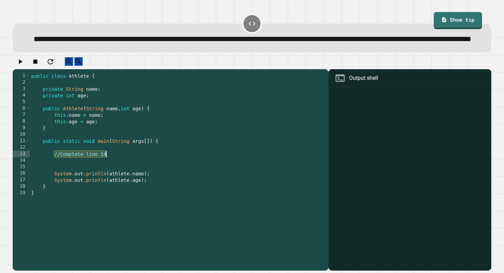
drag, startPoint x: 55, startPoint y: 174, endPoint x: 113, endPoint y: 174, distance: 58.0
click at [113, 174] on div "public class Athlete { private String name ; private int age ; public Athlete (…" at bounding box center [177, 164] width 295 height 183
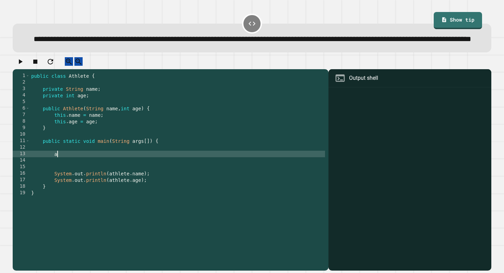
type textarea "*"
type textarea "**********"
click at [164, 175] on div "public class Athlete { private String name ; private int age ; public Athlete (…" at bounding box center [177, 164] width 295 height 183
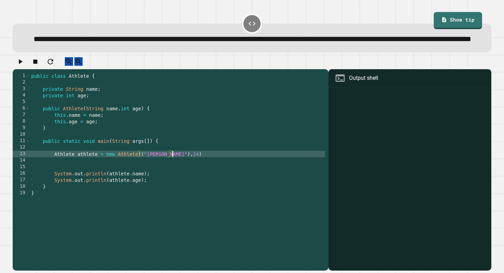
scroll to position [0, 10]
click at [187, 175] on div "public class Athlete { private String name ; private int age ; public Athlete (…" at bounding box center [177, 164] width 295 height 183
type textarea "**********"
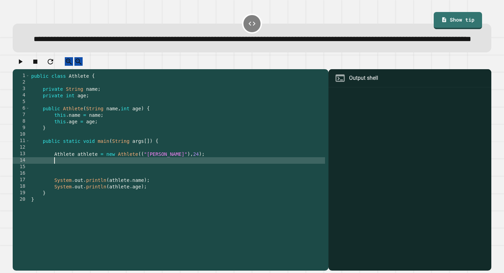
click at [21, 66] on icon "button" at bounding box center [20, 62] width 8 height 8
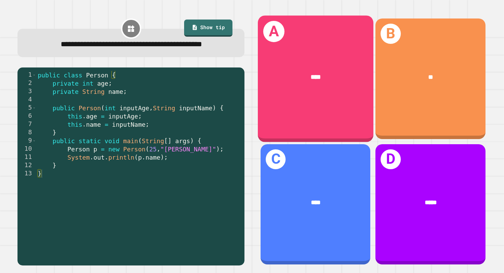
click at [296, 105] on div "A ****" at bounding box center [316, 78] width 116 height 127
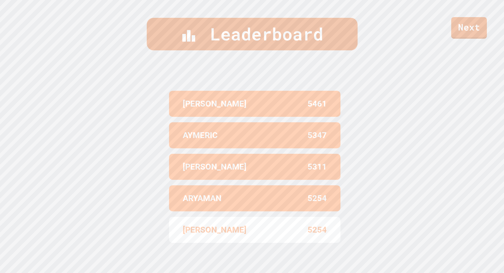
scroll to position [283, 0]
